Goal: Task Accomplishment & Management: Use online tool/utility

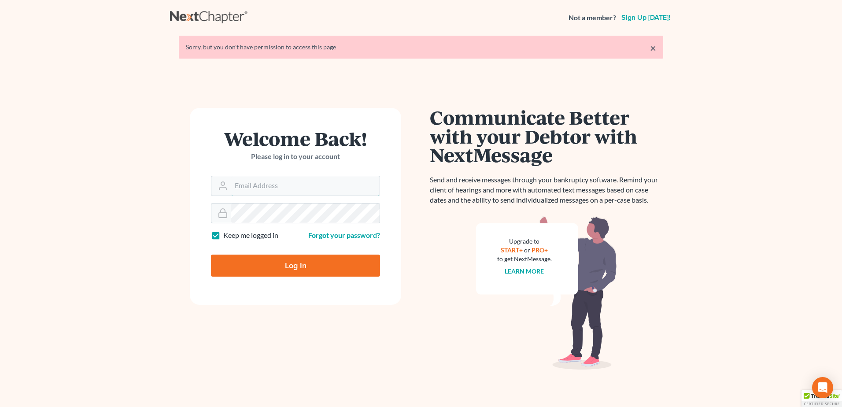
type input "[EMAIL_ADDRESS][DOMAIN_NAME]"
click at [277, 263] on input "Log In" at bounding box center [295, 265] width 169 height 22
type input "Thinking..."
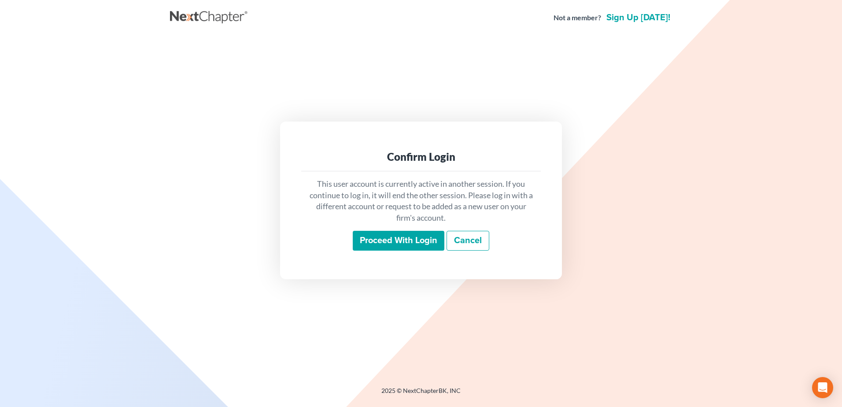
drag, startPoint x: 400, startPoint y: 242, endPoint x: 419, endPoint y: 246, distance: 19.3
click at [400, 242] on input "Proceed with login" at bounding box center [399, 241] width 92 height 20
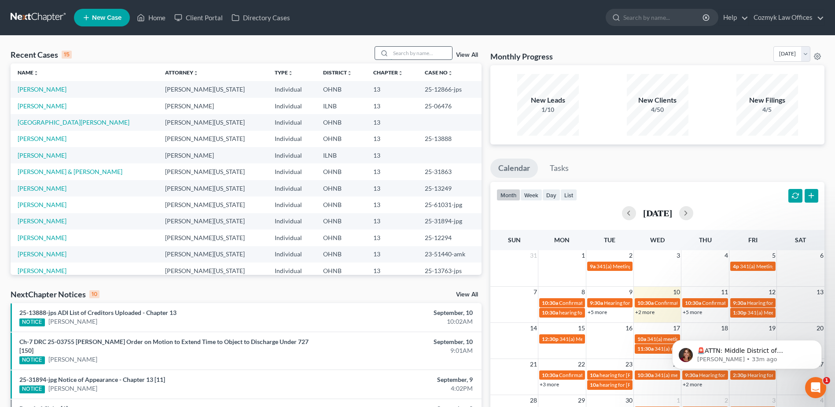
click at [412, 52] on input "search" at bounding box center [422, 53] width 62 height 13
type input "whan"
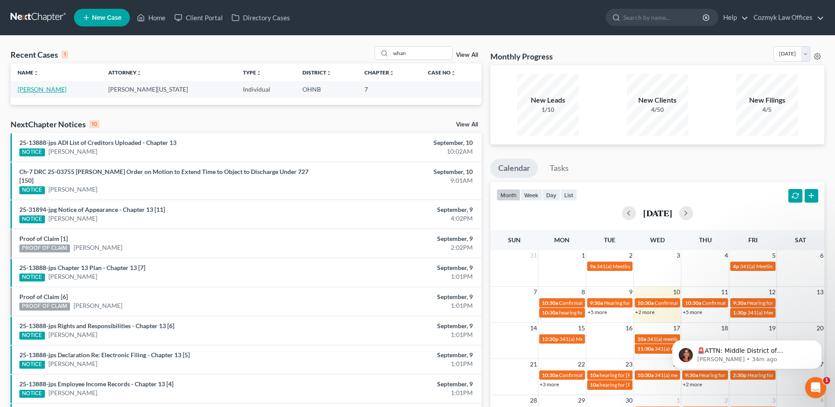
click at [41, 87] on link "[PERSON_NAME]" at bounding box center [42, 88] width 49 height 7
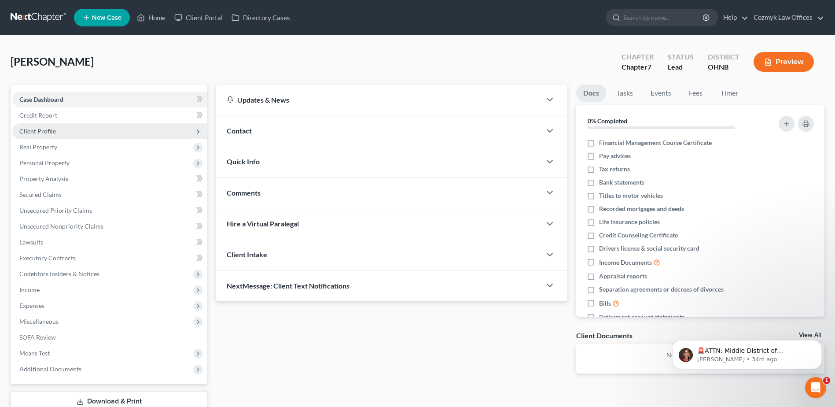
click at [63, 132] on span "Client Profile" at bounding box center [109, 131] width 195 height 16
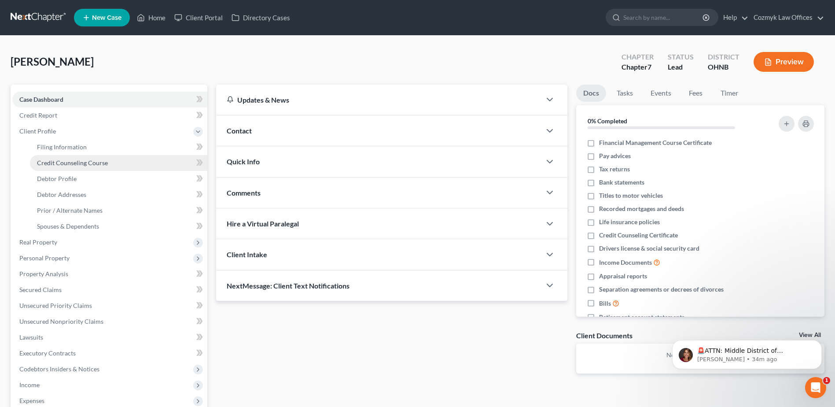
click at [69, 163] on span "Credit Counseling Course" at bounding box center [72, 162] width 71 height 7
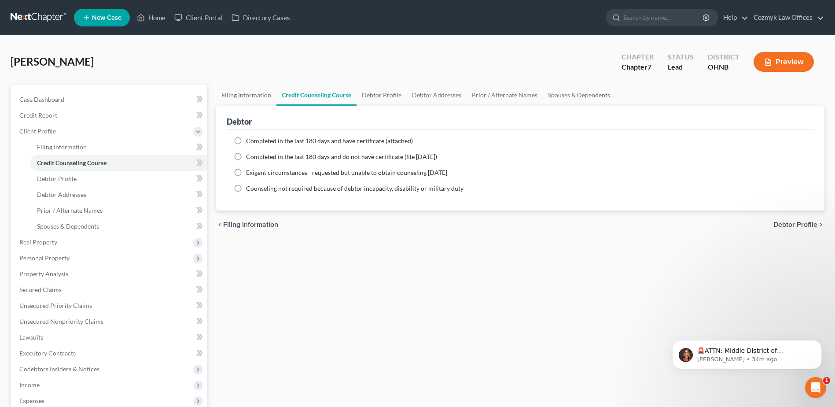
click at [246, 140] on label "Completed in the last 180 days and have certificate (attached)" at bounding box center [329, 140] width 167 height 9
click at [250, 140] on input "Completed in the last 180 days and have certificate (attached)" at bounding box center [253, 139] width 6 height 6
radio input "true"
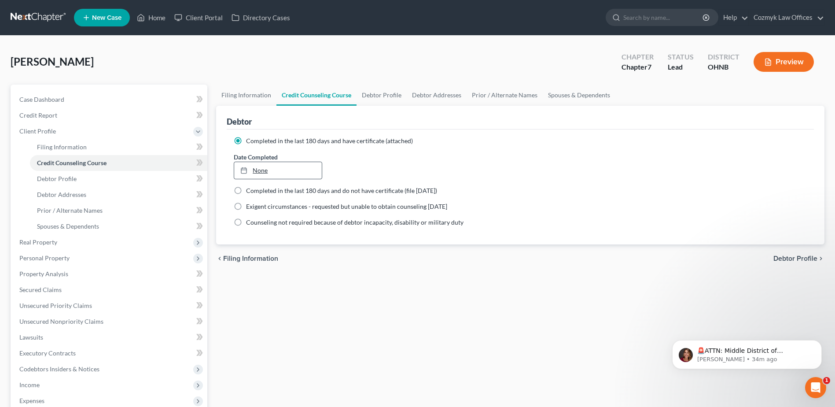
click at [259, 171] on link "None" at bounding box center [277, 170] width 87 height 17
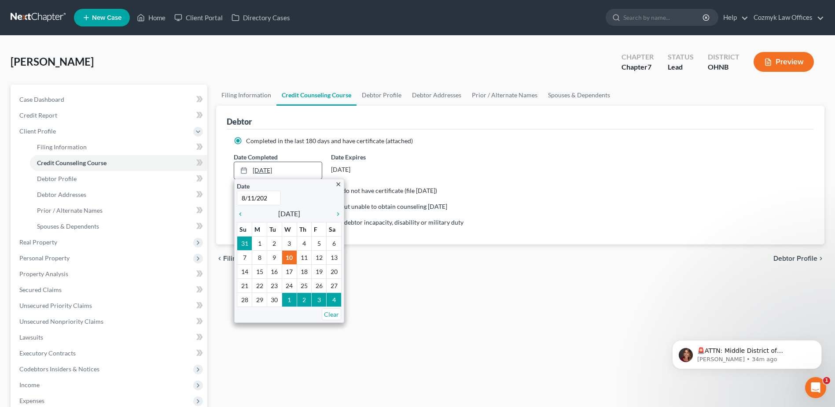
type input "8/11/2025"
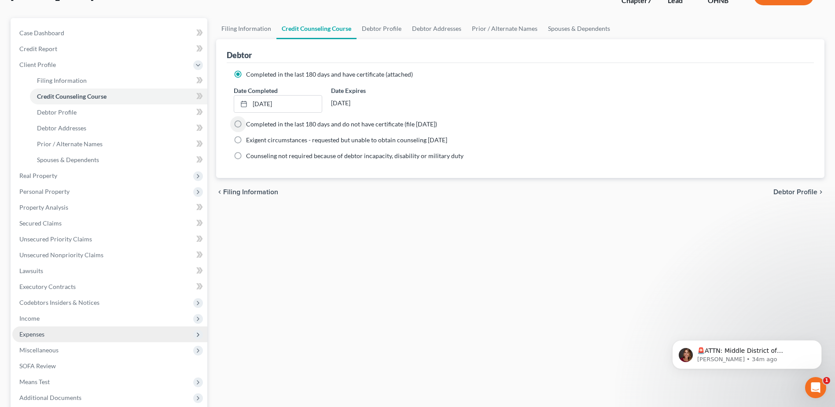
scroll to position [156, 0]
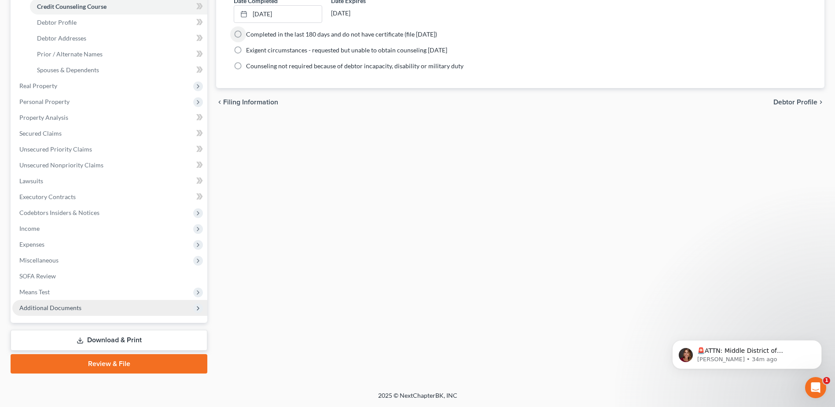
click at [109, 306] on span "Additional Documents" at bounding box center [109, 308] width 195 height 16
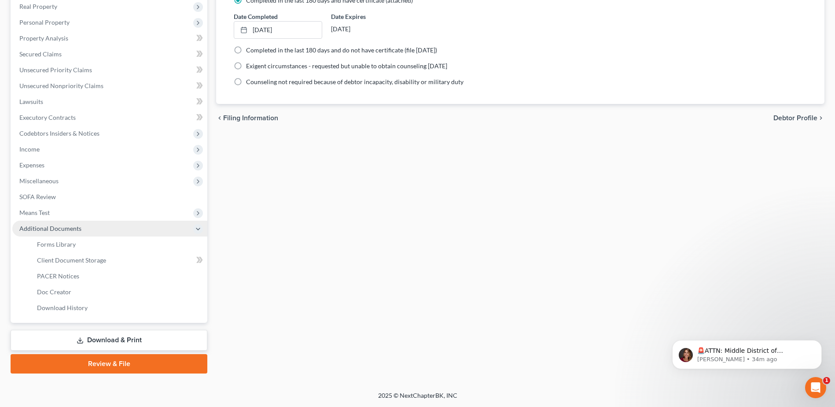
scroll to position [140, 0]
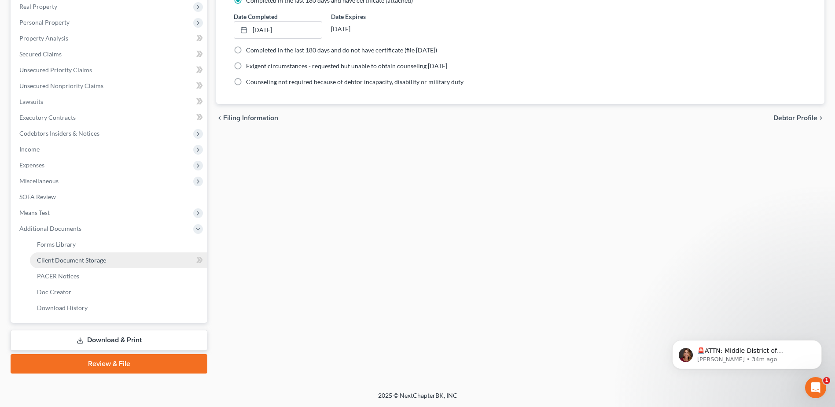
click at [98, 262] on span "Client Document Storage" at bounding box center [71, 259] width 69 height 7
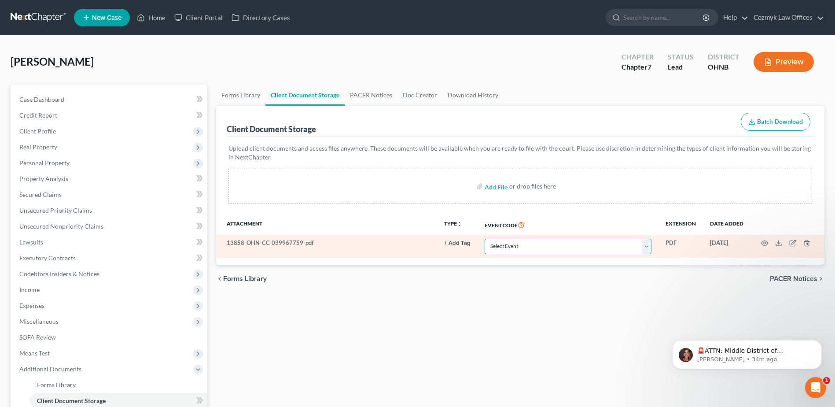
click at [520, 249] on select "Select Event 20 Largest Unsecured Creditors Amended List of Creditors (Fee) Ame…" at bounding box center [568, 246] width 167 height 15
select select "5"
click at [485, 239] on select "Select Event 20 Largest Unsecured Creditors Amended List of Creditors (Fee) Ame…" at bounding box center [568, 246] width 167 height 15
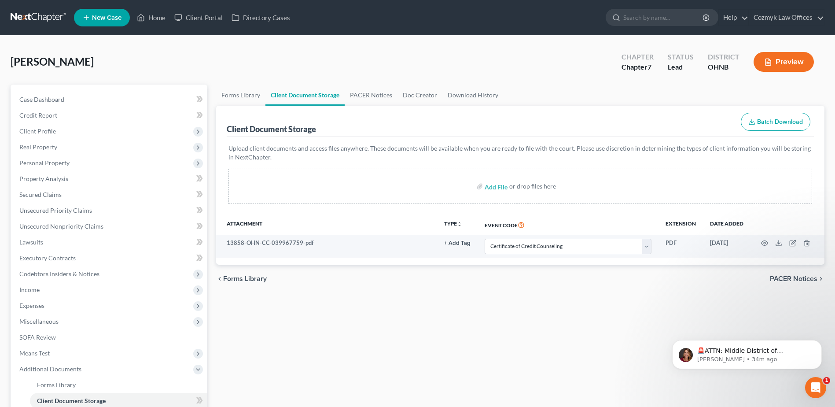
click at [497, 303] on div "Forms Library Client Document Storage PACER Notices Doc Creator Download Histor…" at bounding box center [520, 299] width 617 height 429
click at [755, 361] on p "Katie • 55m ago" at bounding box center [754, 359] width 114 height 8
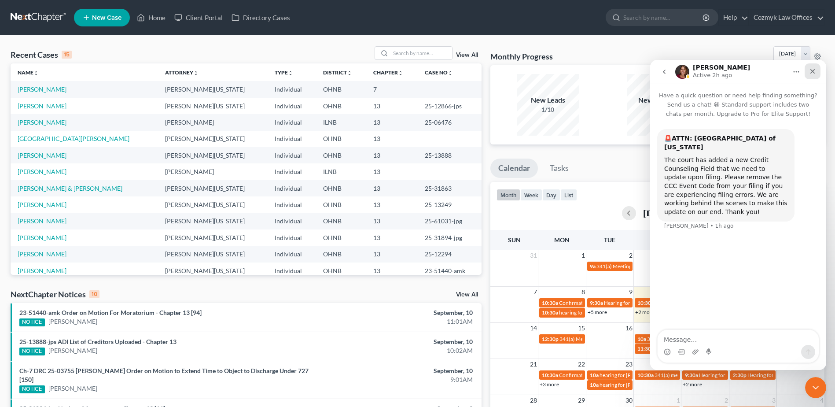
click at [818, 70] on div "Close" at bounding box center [813, 71] width 16 height 16
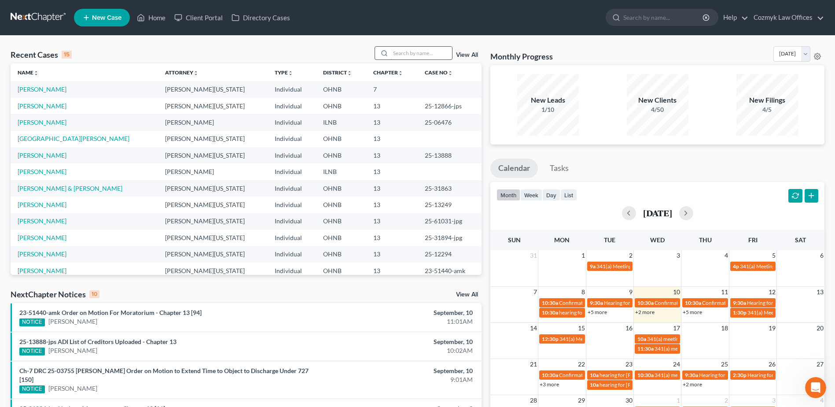
click at [423, 49] on input "search" at bounding box center [422, 53] width 62 height 13
type input "schleich"
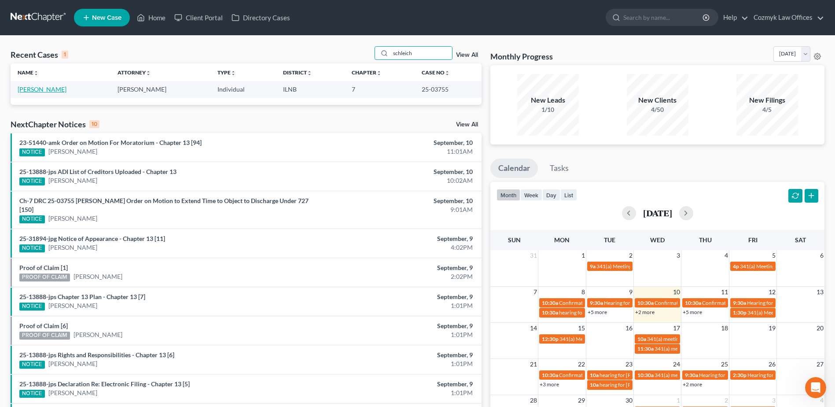
click at [33, 89] on link "[PERSON_NAME]" at bounding box center [42, 88] width 49 height 7
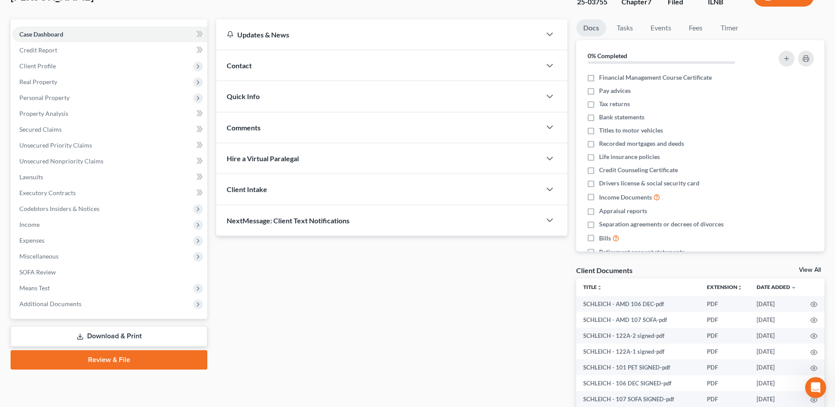
scroll to position [160, 0]
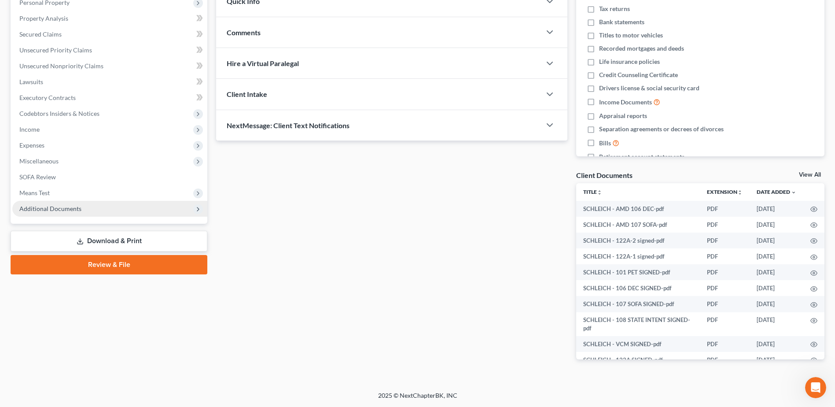
click at [86, 213] on span "Additional Documents" at bounding box center [109, 209] width 195 height 16
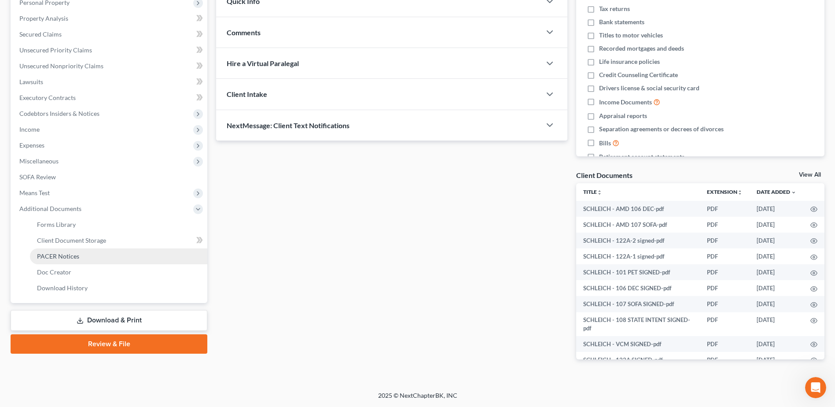
click at [77, 263] on link "PACER Notices" at bounding box center [118, 256] width 177 height 16
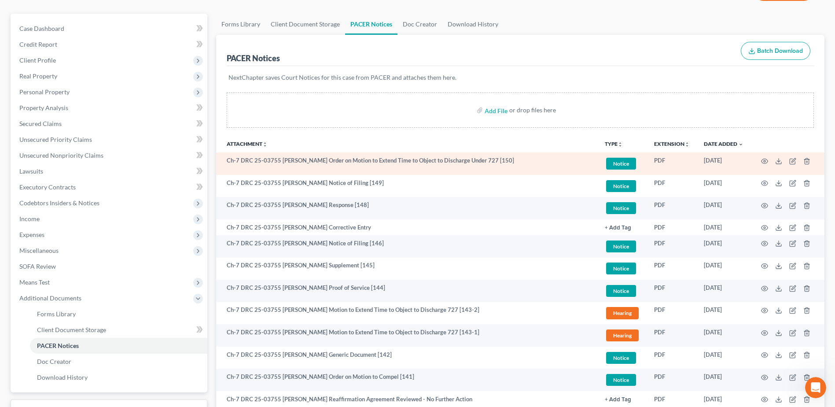
scroll to position [88, 0]
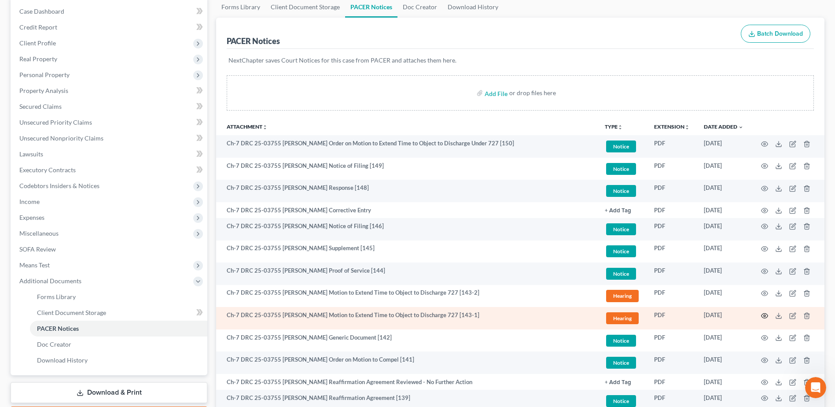
click at [767, 317] on icon "button" at bounding box center [764, 315] width 7 height 7
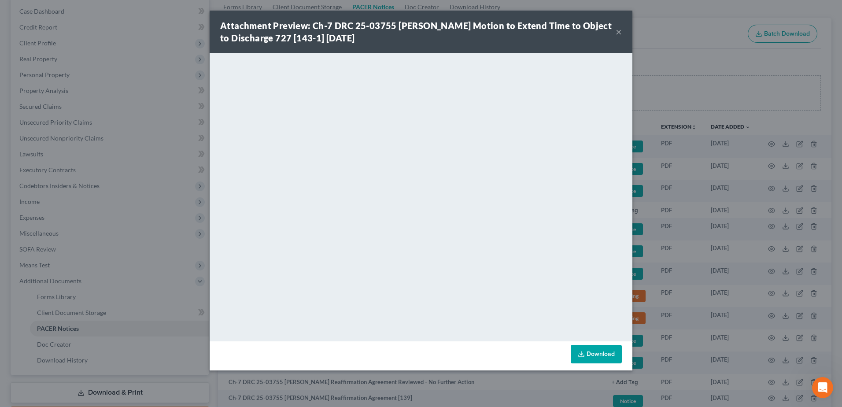
click at [616, 32] on button "×" at bounding box center [618, 31] width 6 height 11
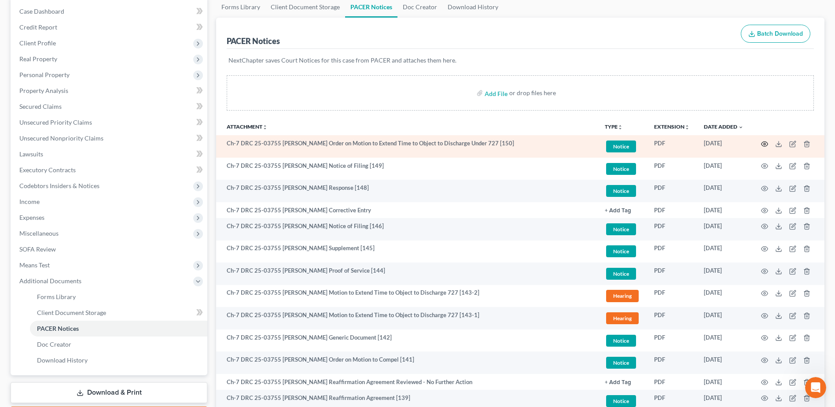
click at [765, 146] on icon "button" at bounding box center [765, 143] width 7 height 5
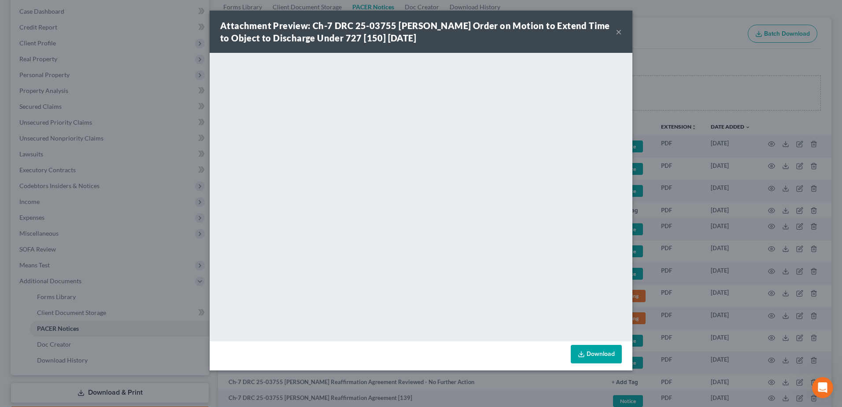
click at [621, 29] on button "×" at bounding box center [618, 31] width 6 height 11
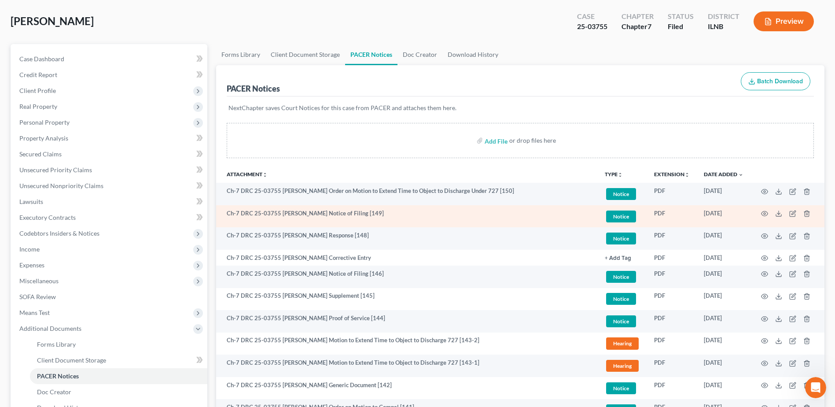
scroll to position [0, 0]
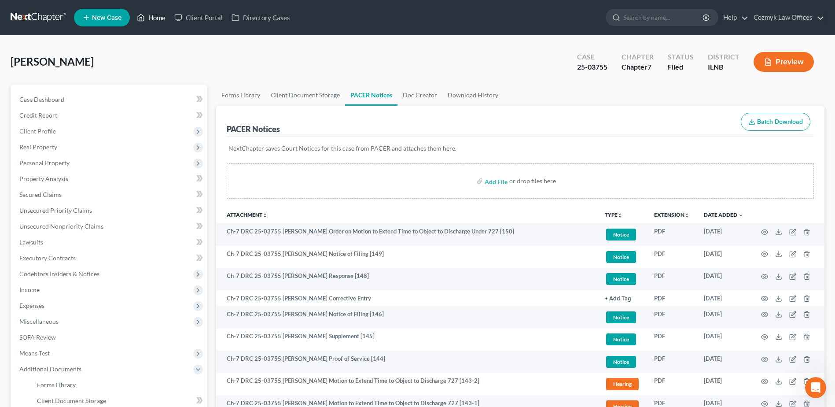
drag, startPoint x: 158, startPoint y: 15, endPoint x: 164, endPoint y: 26, distance: 12.5
click at [158, 15] on link "Home" at bounding box center [151, 18] width 37 height 16
